Goal: Task Accomplishment & Management: Complete application form

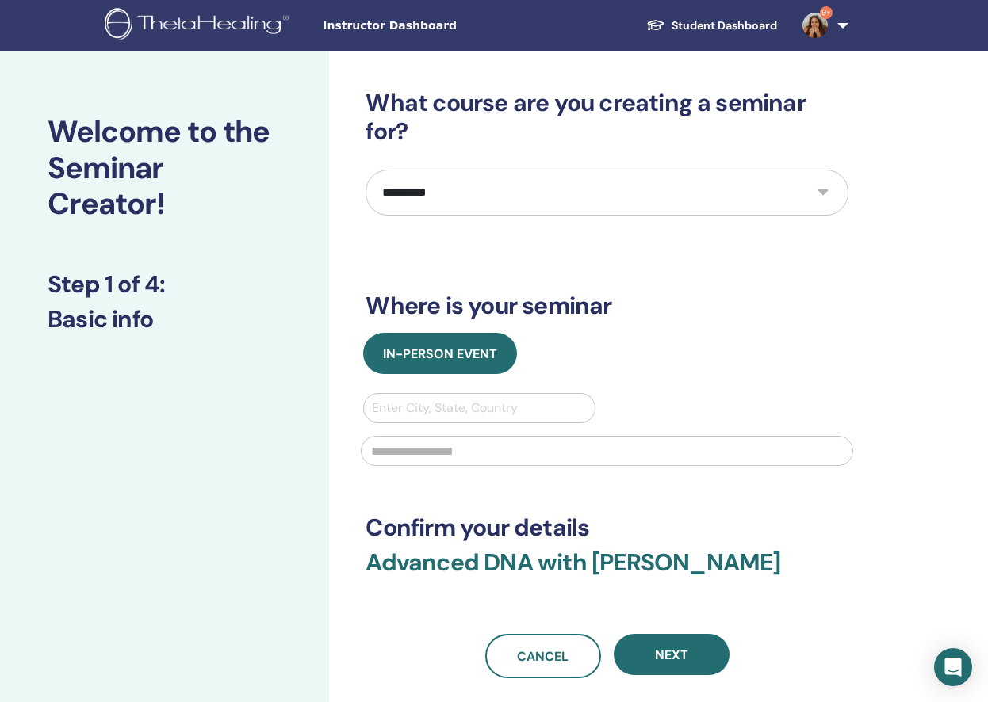
select select "*"
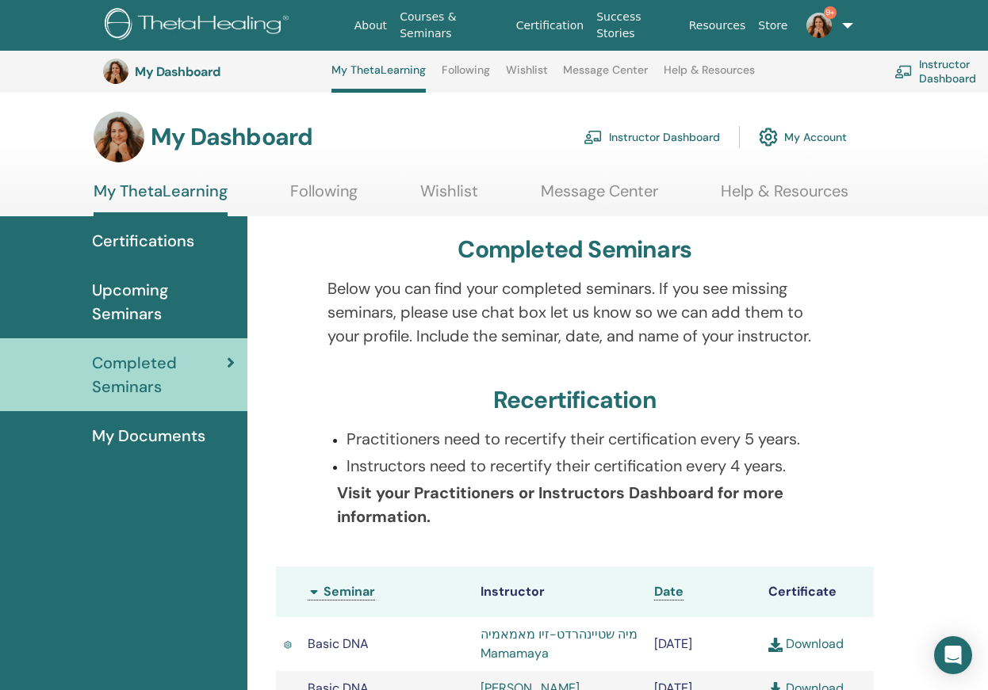
scroll to position [411, 0]
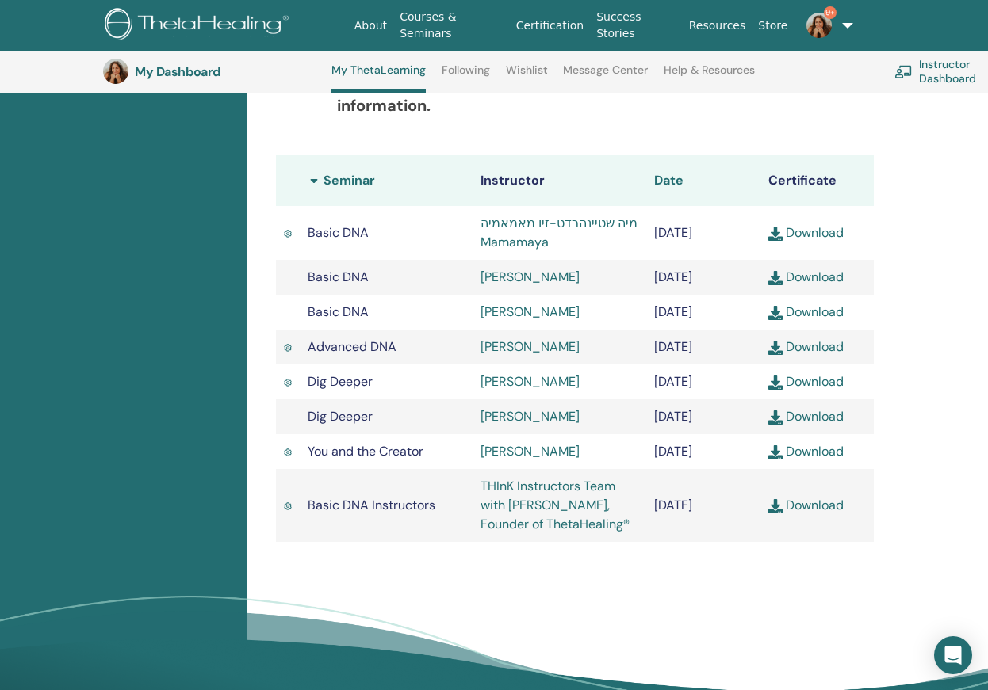
click at [821, 29] on img at bounding box center [818, 25] width 25 height 25
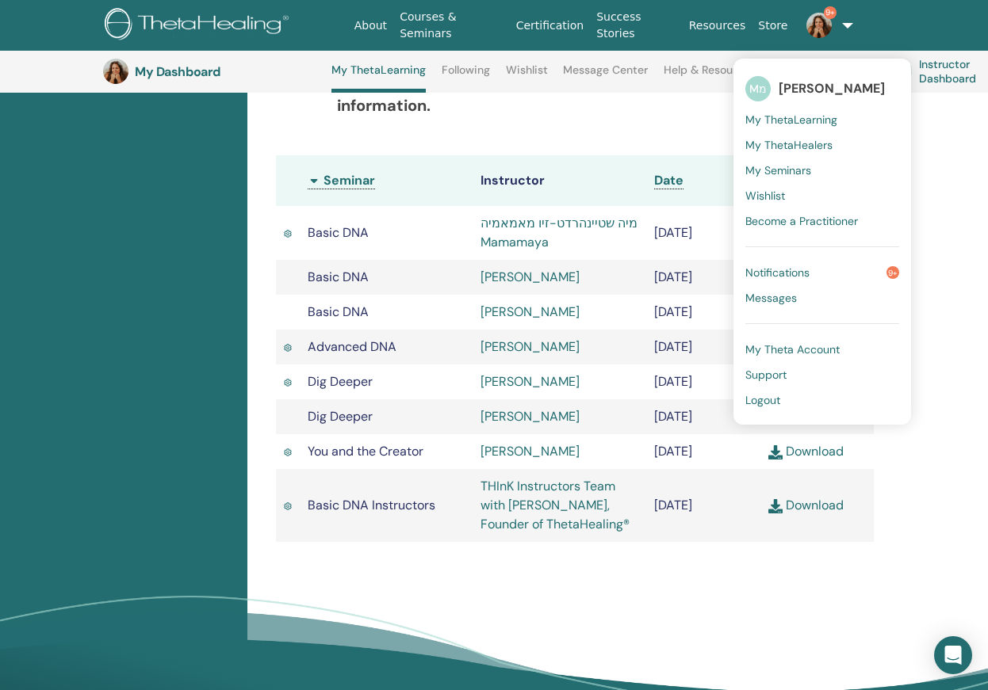
click at [801, 120] on span "My ThetaLearning" at bounding box center [791, 120] width 92 height 14
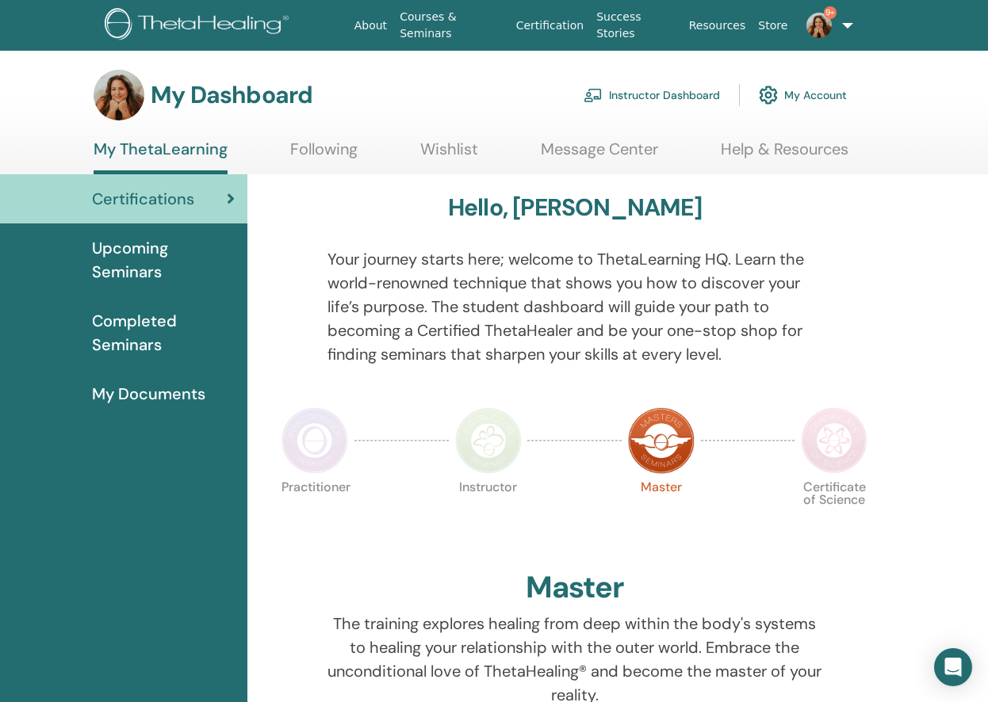
click at [677, 98] on link "Instructor Dashboard" at bounding box center [651, 95] width 136 height 35
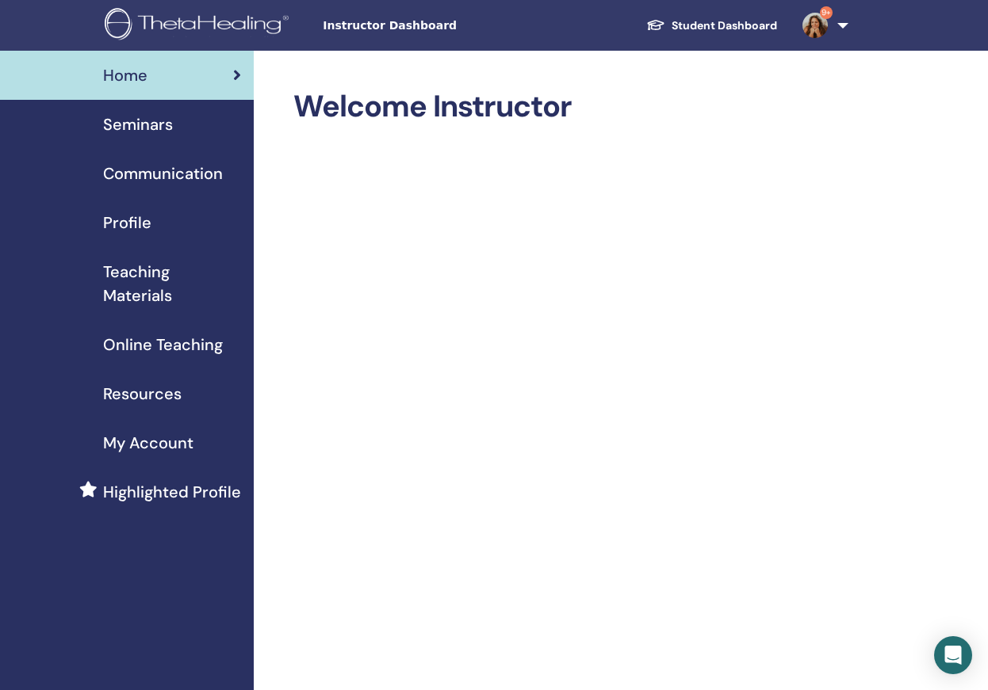
click at [149, 127] on span "Seminars" at bounding box center [138, 125] width 70 height 24
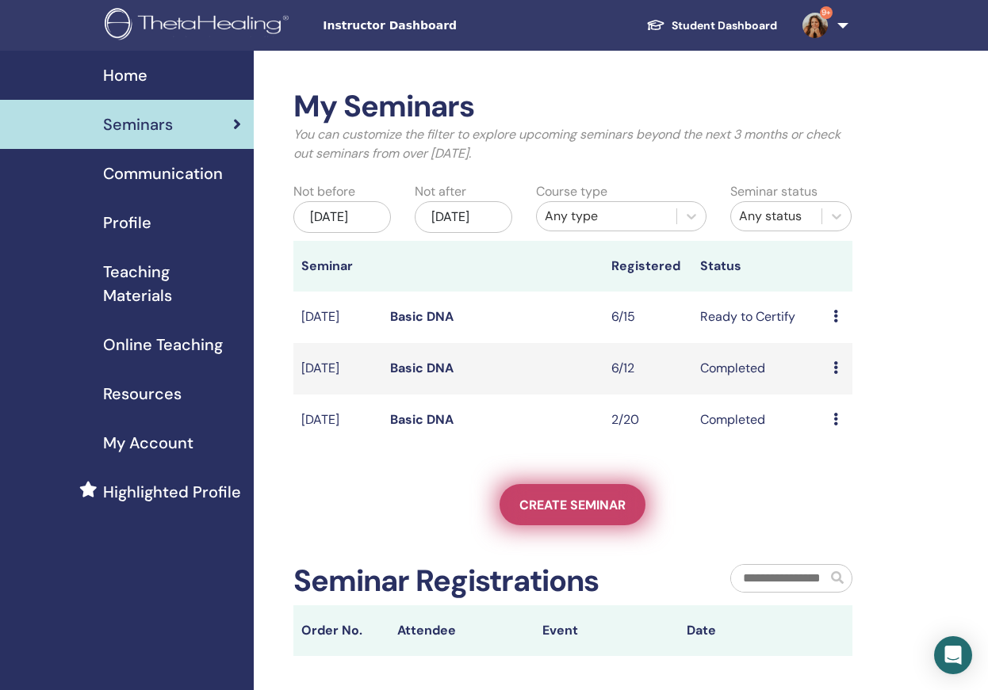
click at [601, 514] on span "Create seminar" at bounding box center [572, 505] width 106 height 17
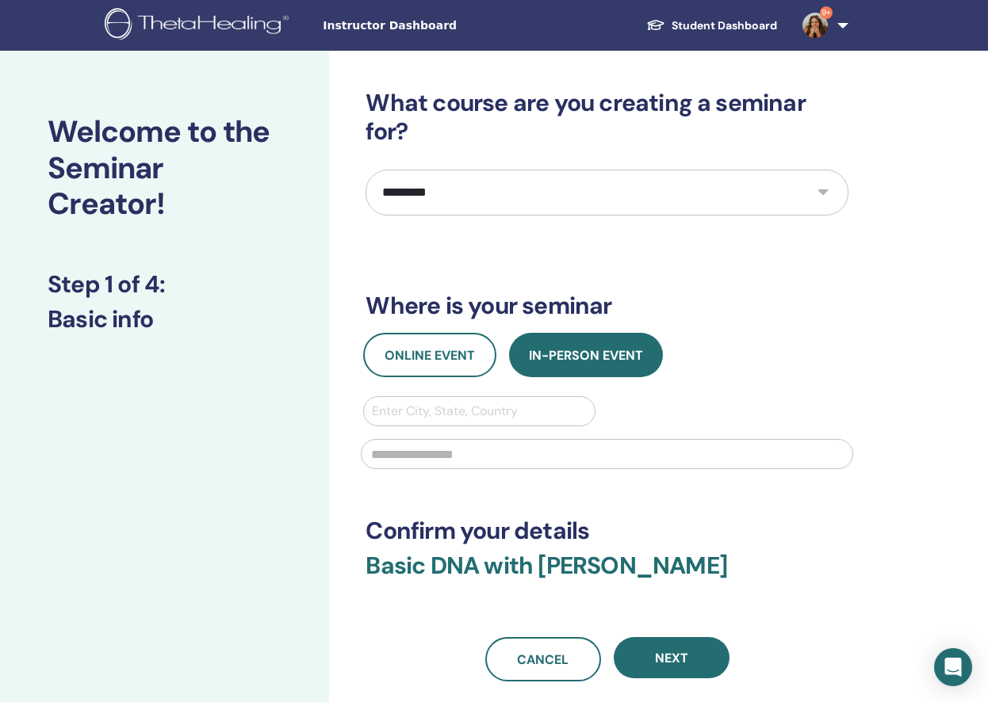
click at [674, 190] on select "**********" at bounding box center [606, 193] width 483 height 46
select select "*"
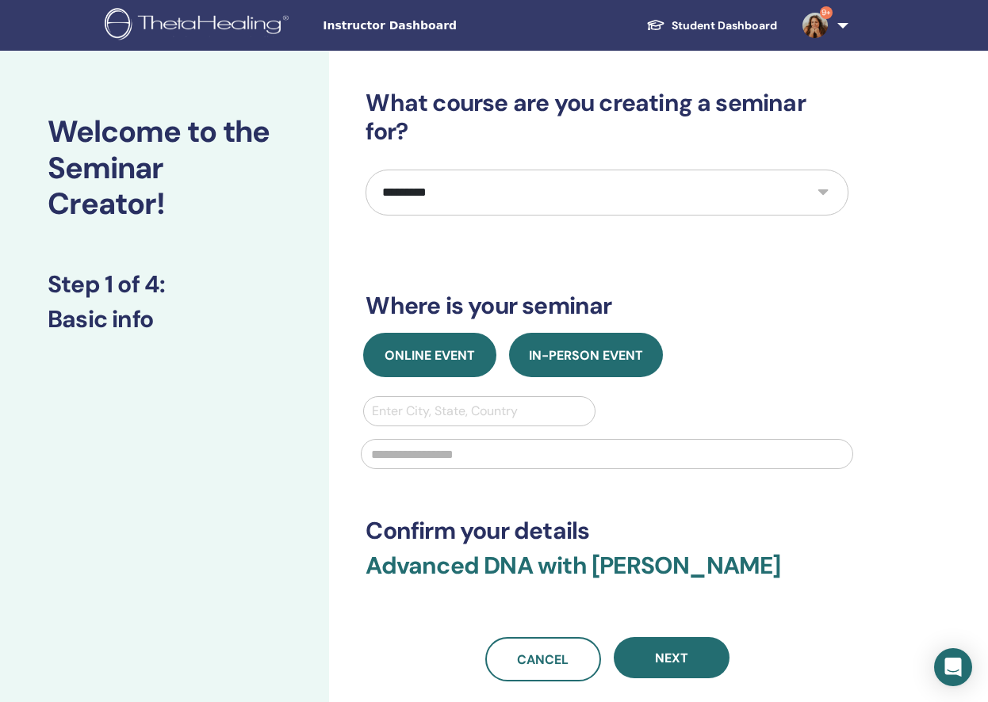
click at [437, 368] on button "Online Event" at bounding box center [429, 355] width 133 height 44
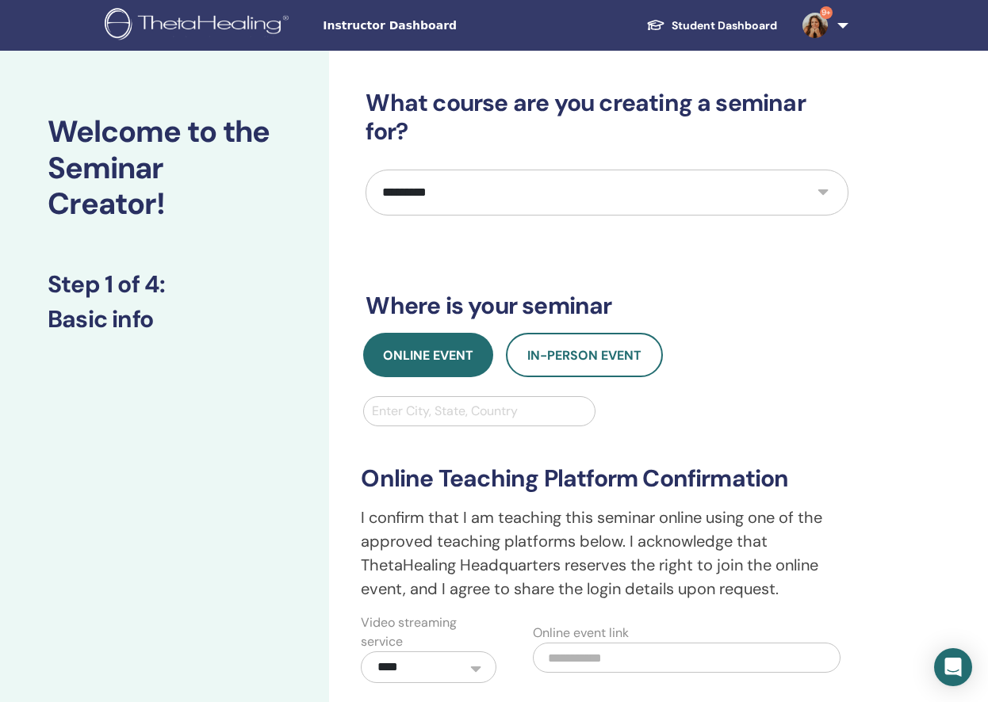
click at [481, 415] on div at bounding box center [479, 411] width 214 height 22
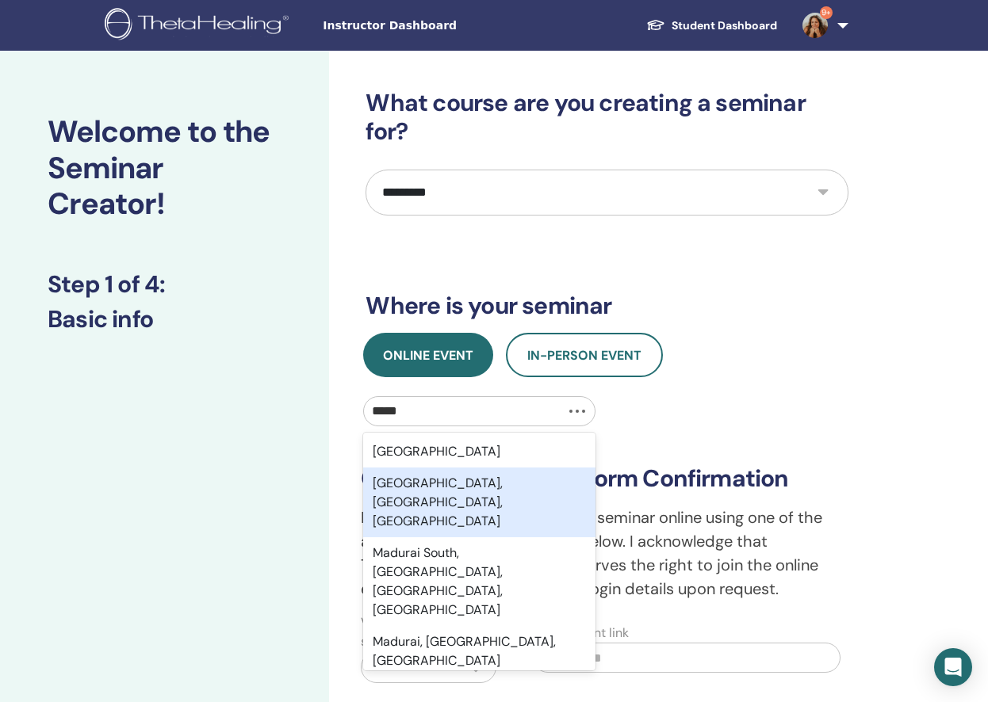
type input "******"
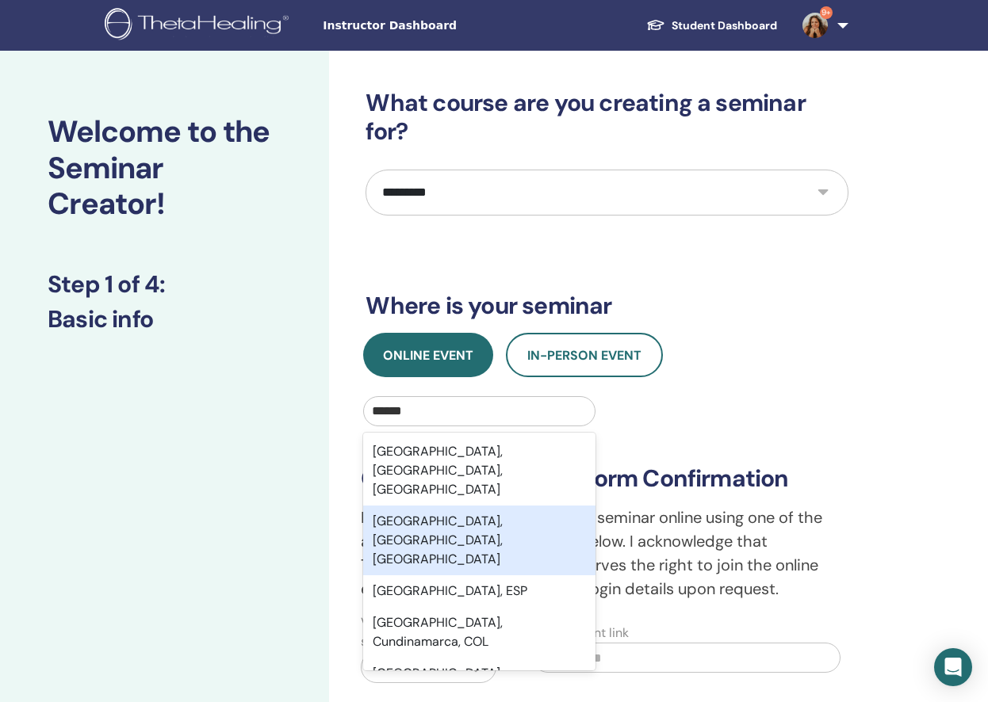
click at [537, 506] on div "Madrid Centro, Madrid, ESP" at bounding box center [478, 541] width 231 height 70
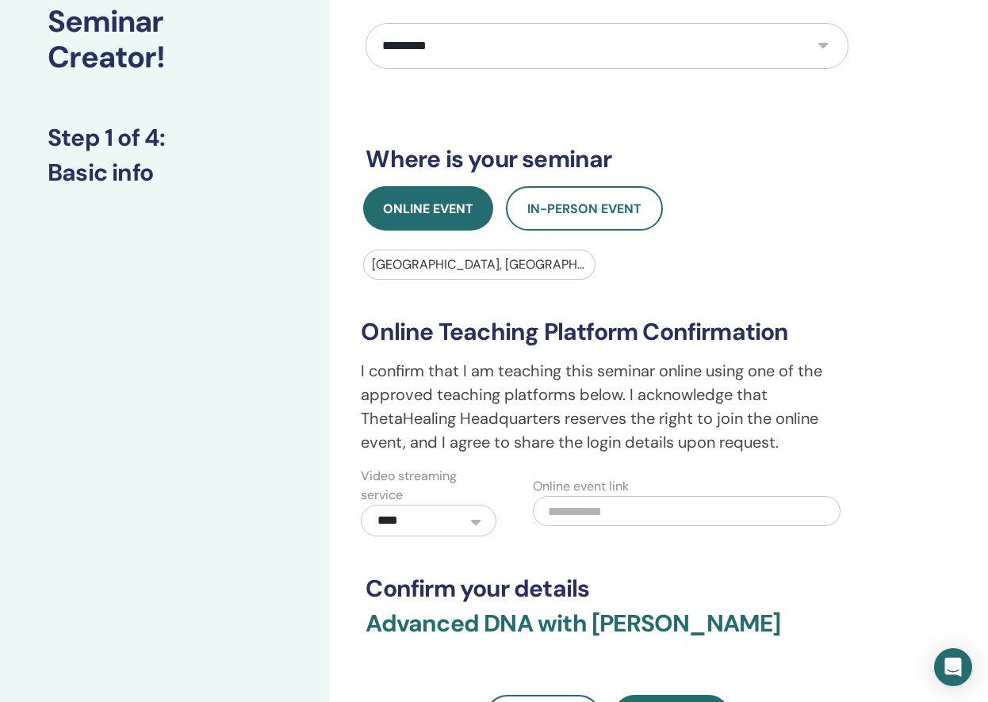
scroll to position [181, 0]
